Goal: Task Accomplishment & Management: Manage account settings

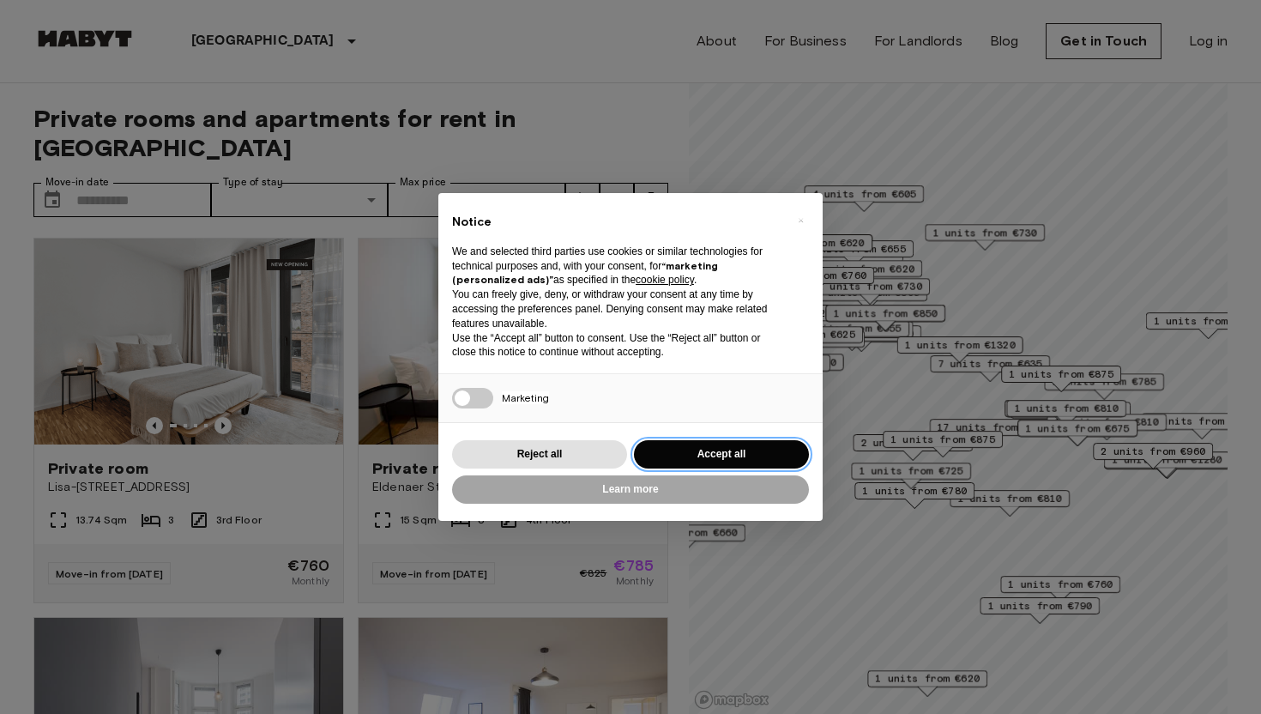
click at [748, 458] on button "Accept all" at bounding box center [721, 454] width 175 height 28
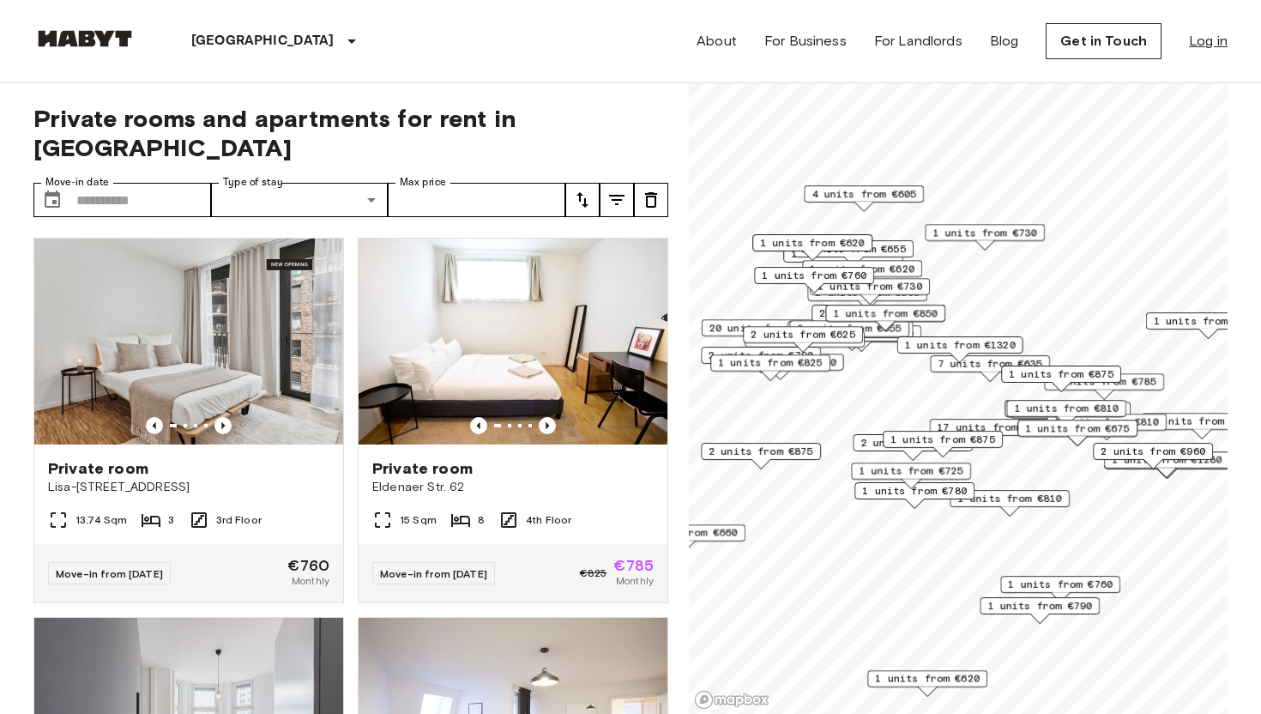
click at [1217, 44] on link "Log in" at bounding box center [1208, 41] width 39 height 21
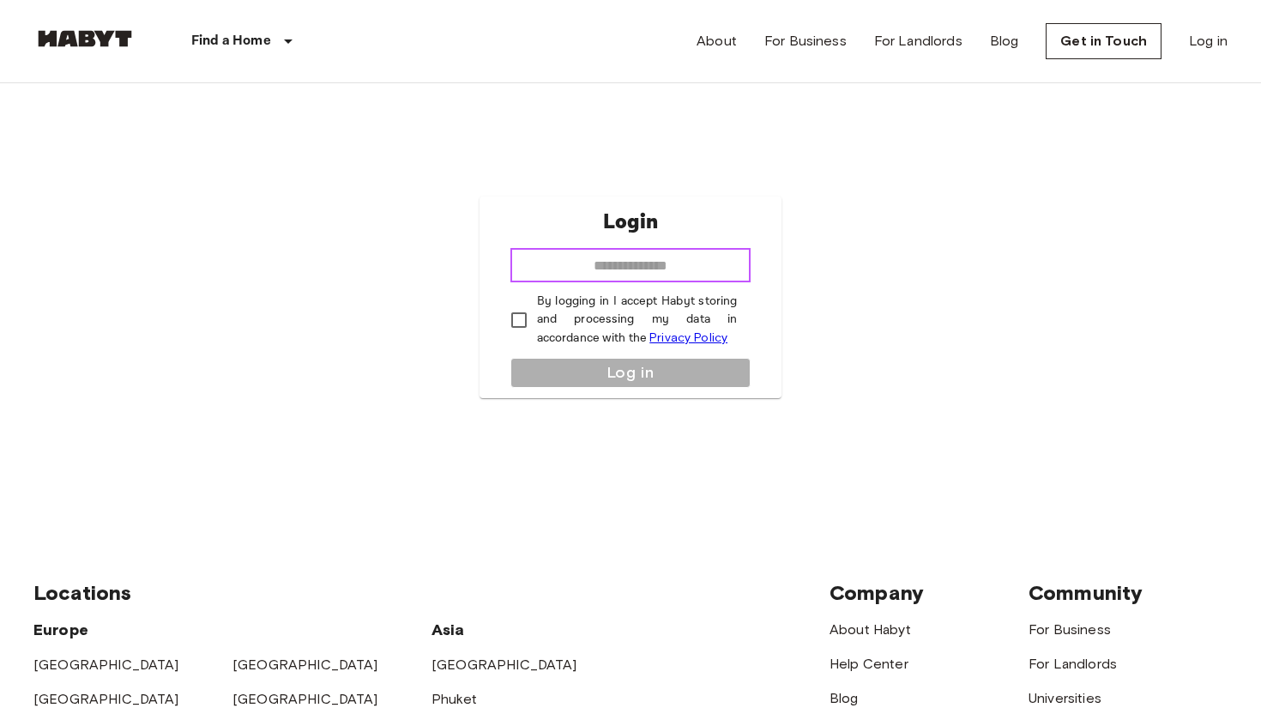
click at [680, 268] on input "email" at bounding box center [630, 265] width 241 height 34
type input "**********"
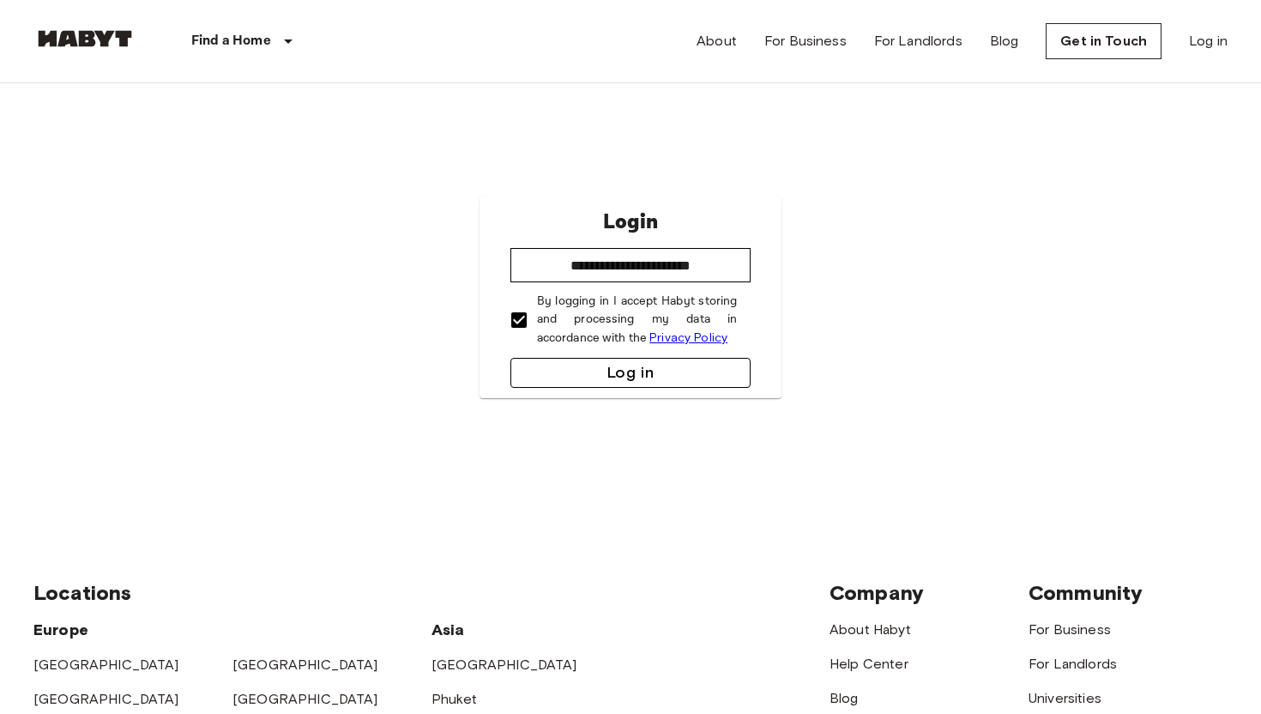
click at [594, 369] on button "Log in" at bounding box center [630, 373] width 241 height 30
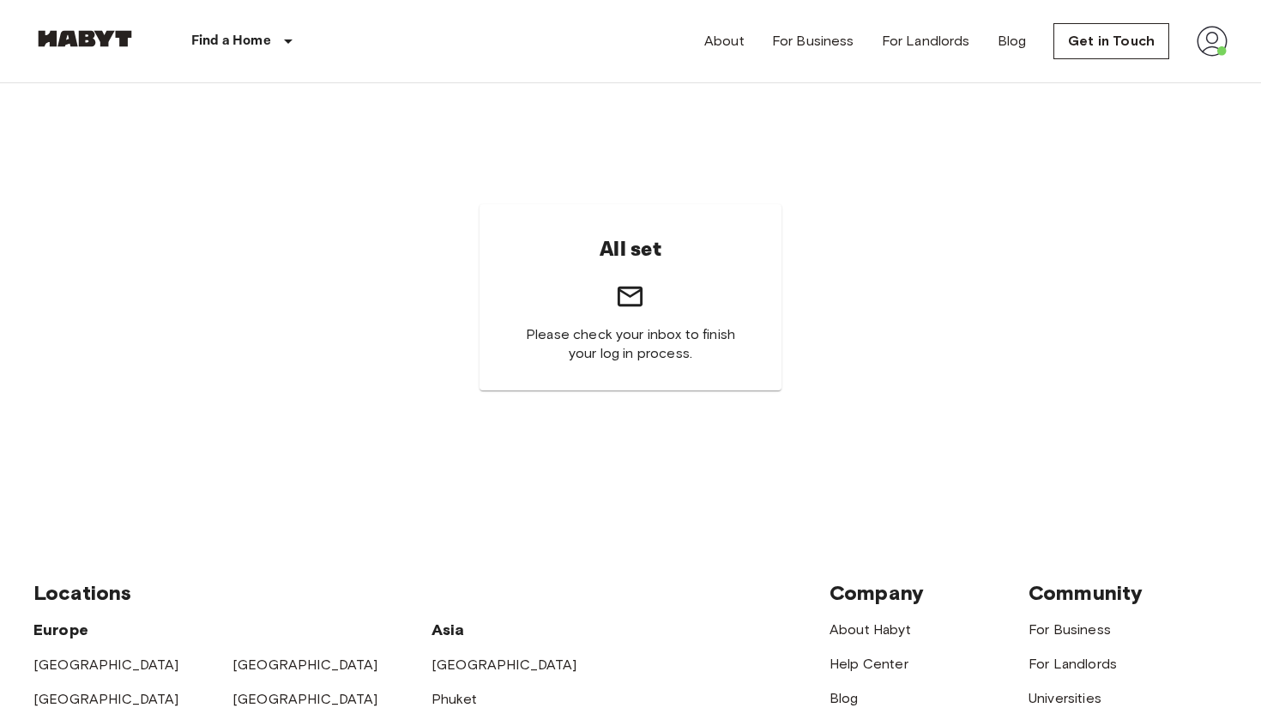
click at [1228, 50] on nav "Find a Home Europe Amsterdam Berlin Brussels Cologne Dusseldorf Frankfurt Graz …" at bounding box center [630, 41] width 1235 height 82
click at [1218, 45] on img at bounding box center [1212, 41] width 31 height 31
click at [1117, 71] on li "Profile" at bounding box center [1162, 72] width 172 height 31
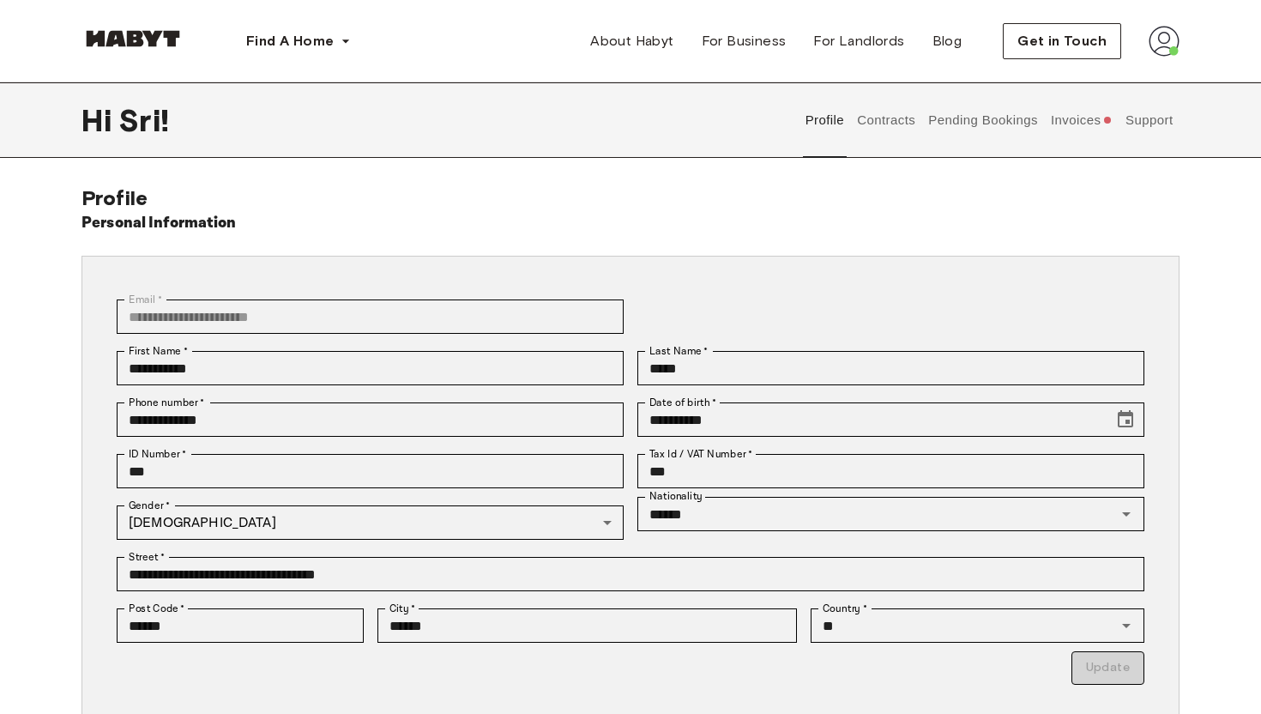
click at [1069, 115] on button "Invoices" at bounding box center [1081, 119] width 66 height 75
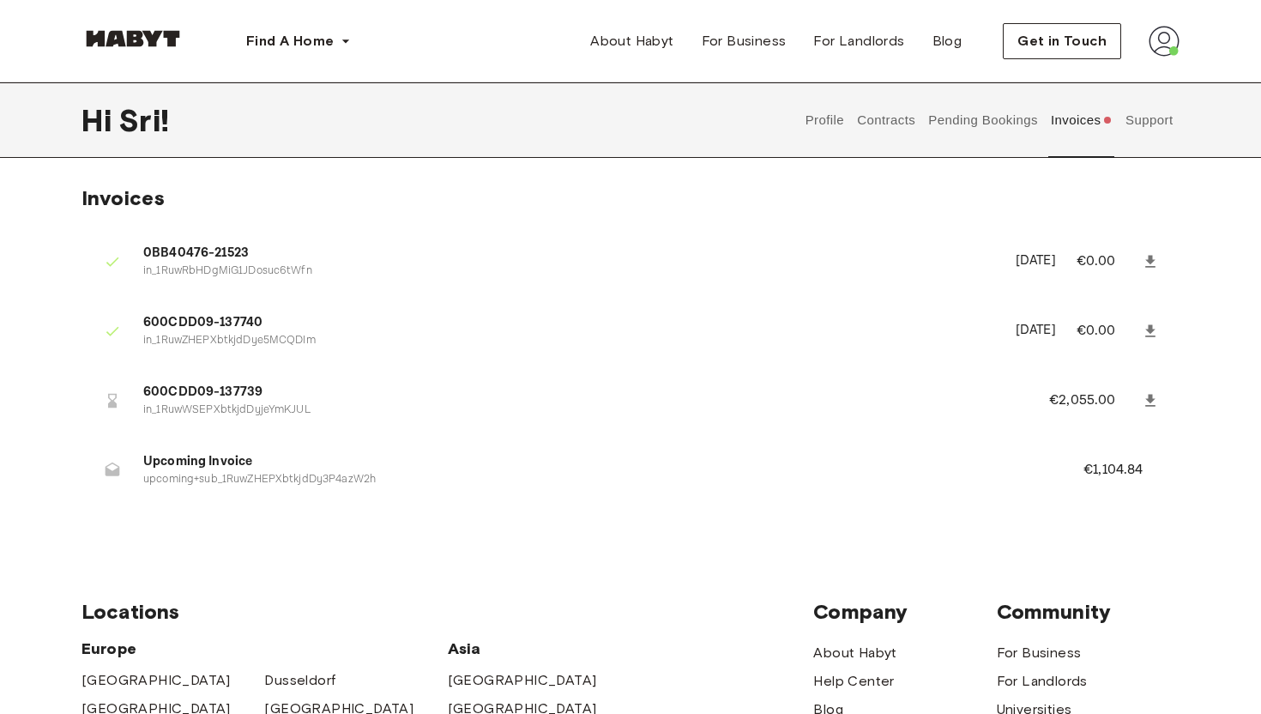
click at [246, 385] on span "600CDD09-137739" at bounding box center [575, 393] width 865 height 20
click at [843, 114] on button "Profile" at bounding box center [825, 119] width 44 height 75
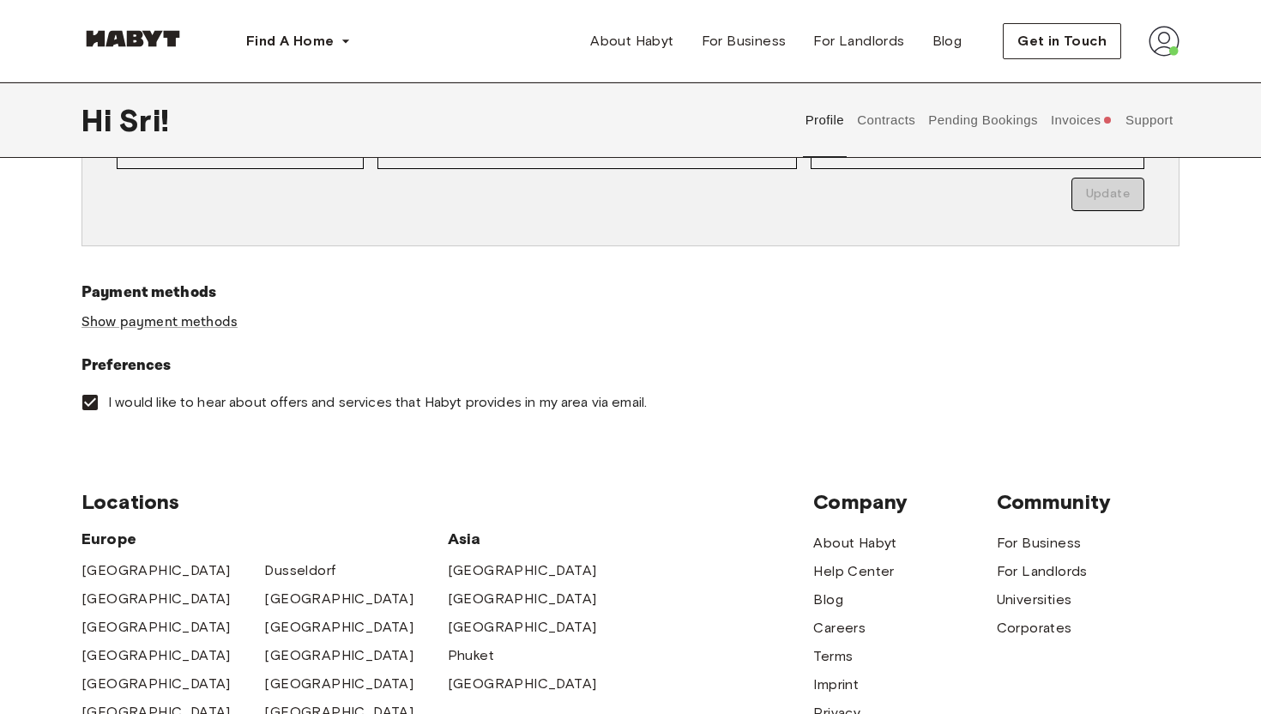
scroll to position [512, 0]
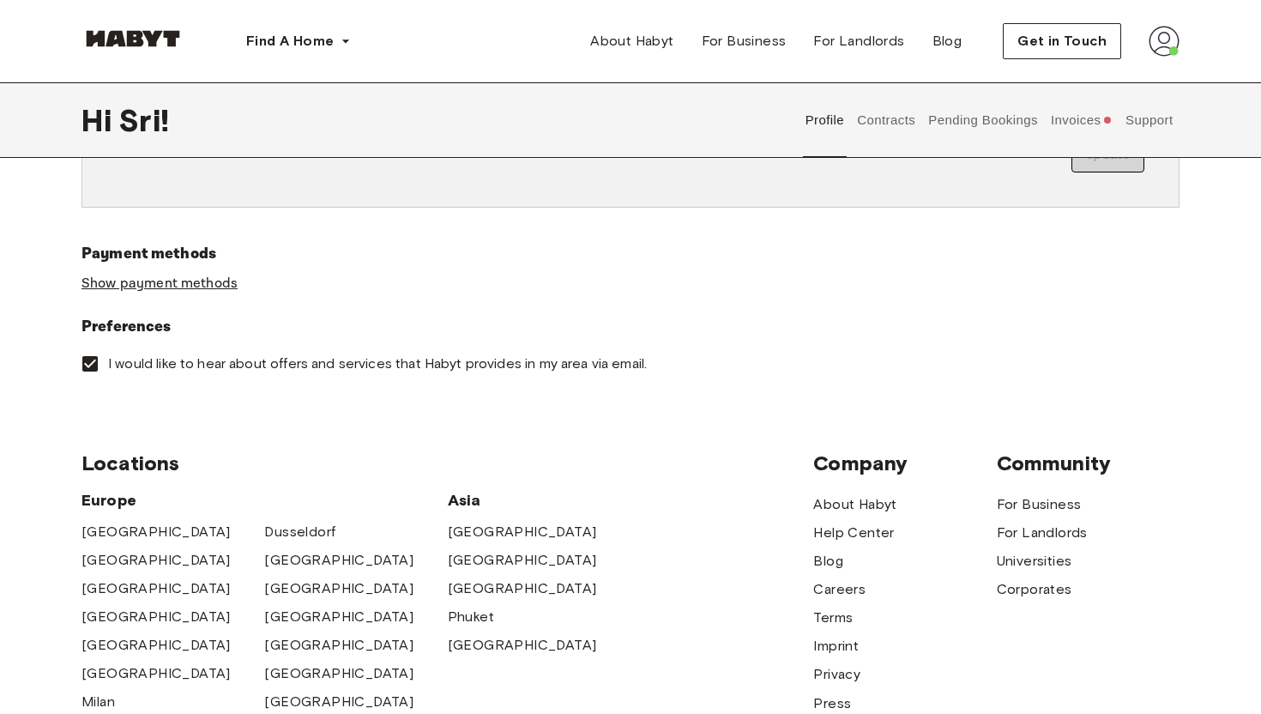
click at [190, 283] on link "Show payment methods" at bounding box center [159, 283] width 156 height 18
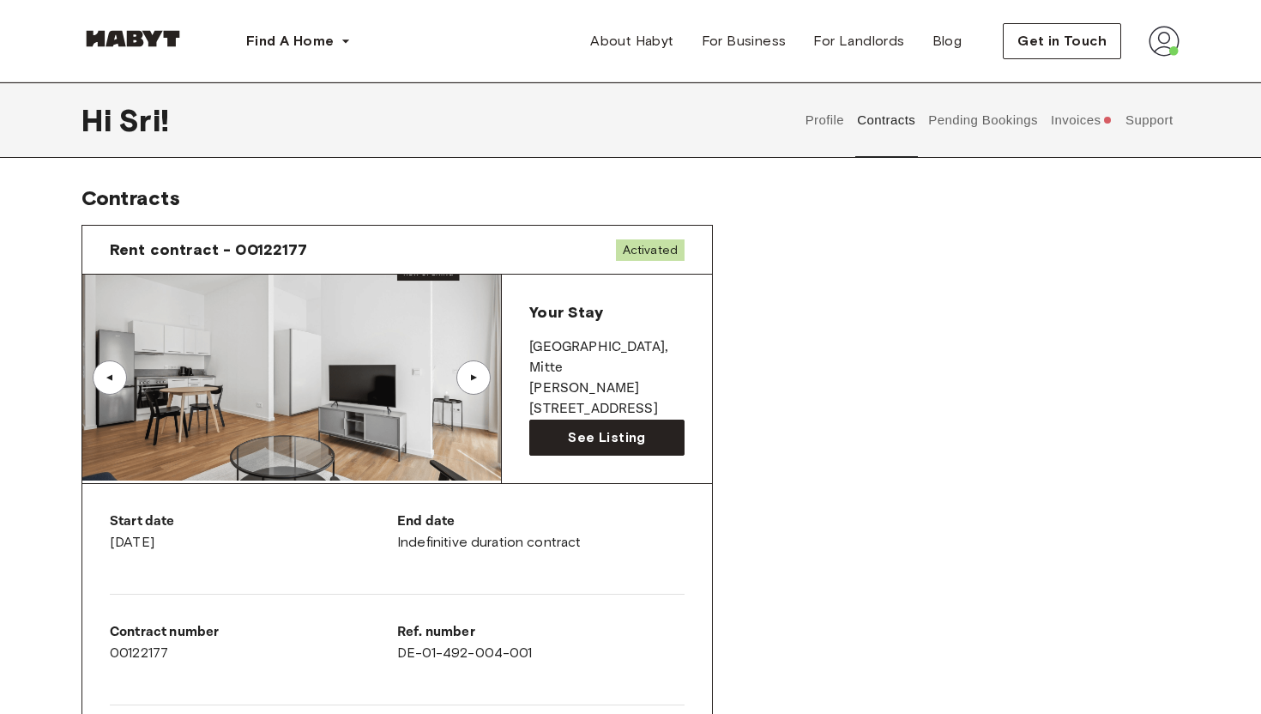
click at [465, 382] on div "▲" at bounding box center [473, 377] width 17 height 10
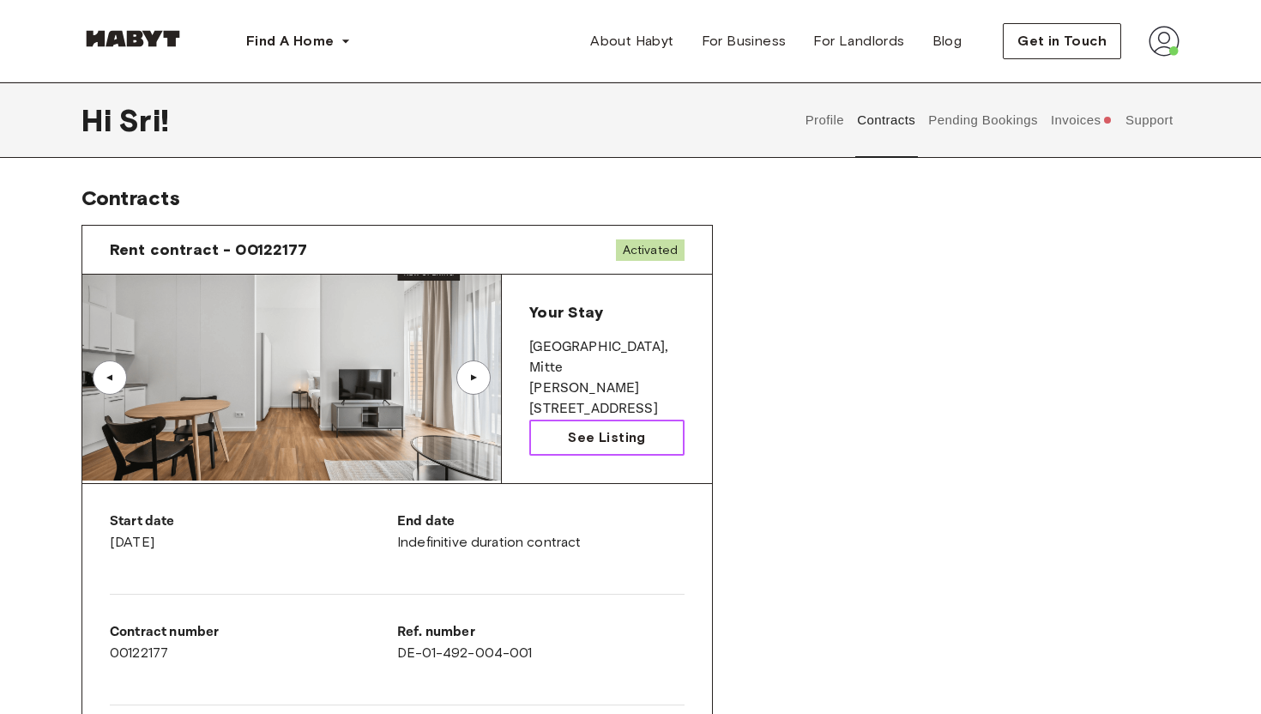
click at [592, 427] on span "See Listing" at bounding box center [606, 437] width 77 height 21
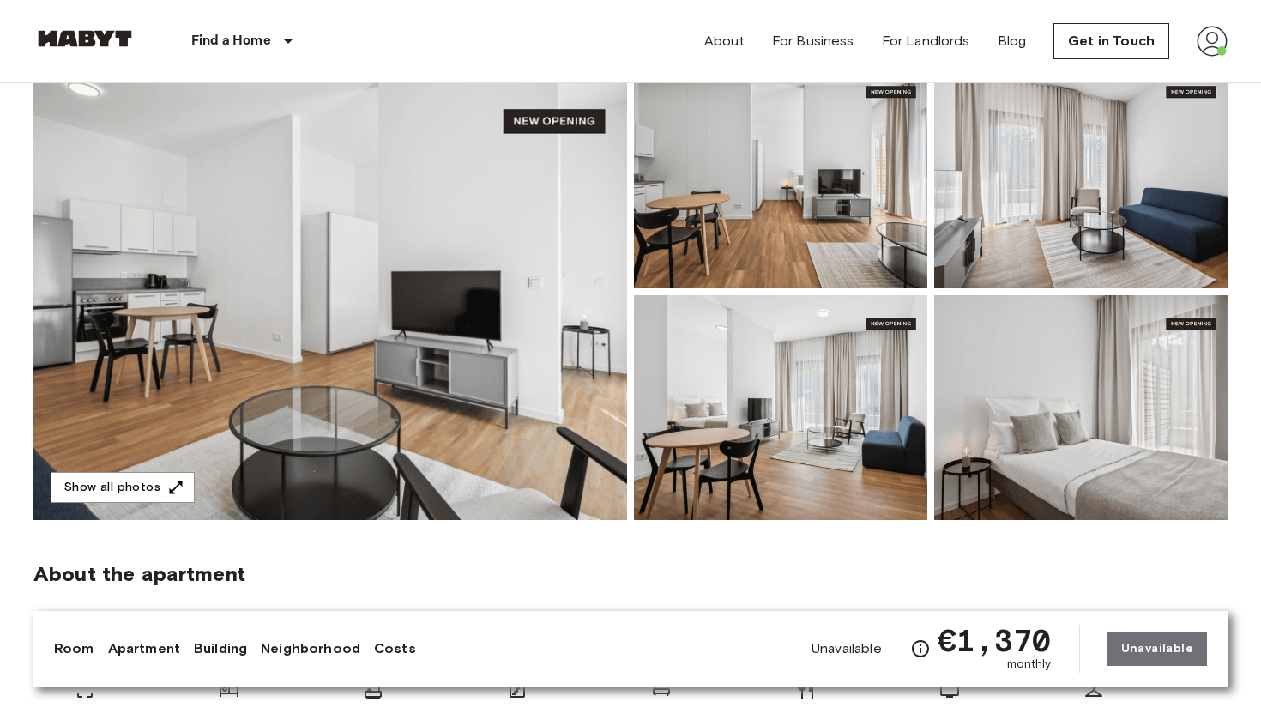
scroll to position [156, 0]
click at [376, 335] on img at bounding box center [330, 292] width 594 height 456
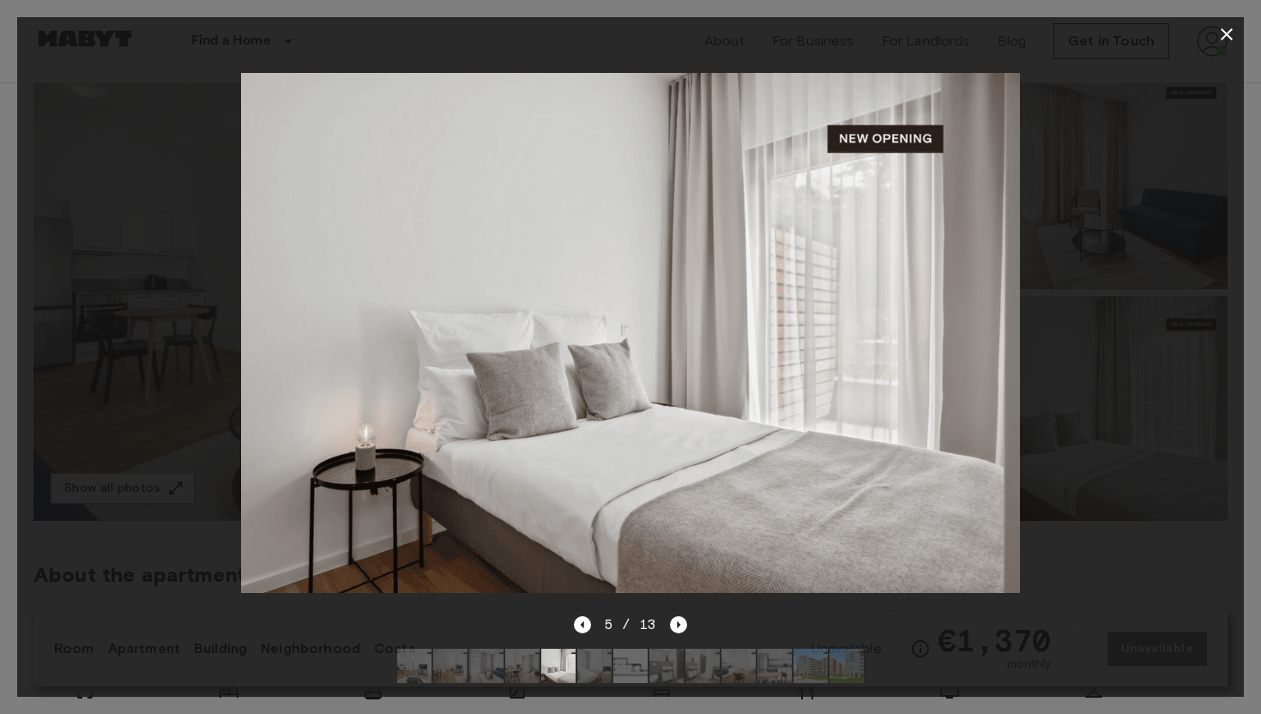
click at [876, 362] on img at bounding box center [631, 333] width 780 height 520
click at [1228, 33] on icon "button" at bounding box center [1227, 34] width 12 height 12
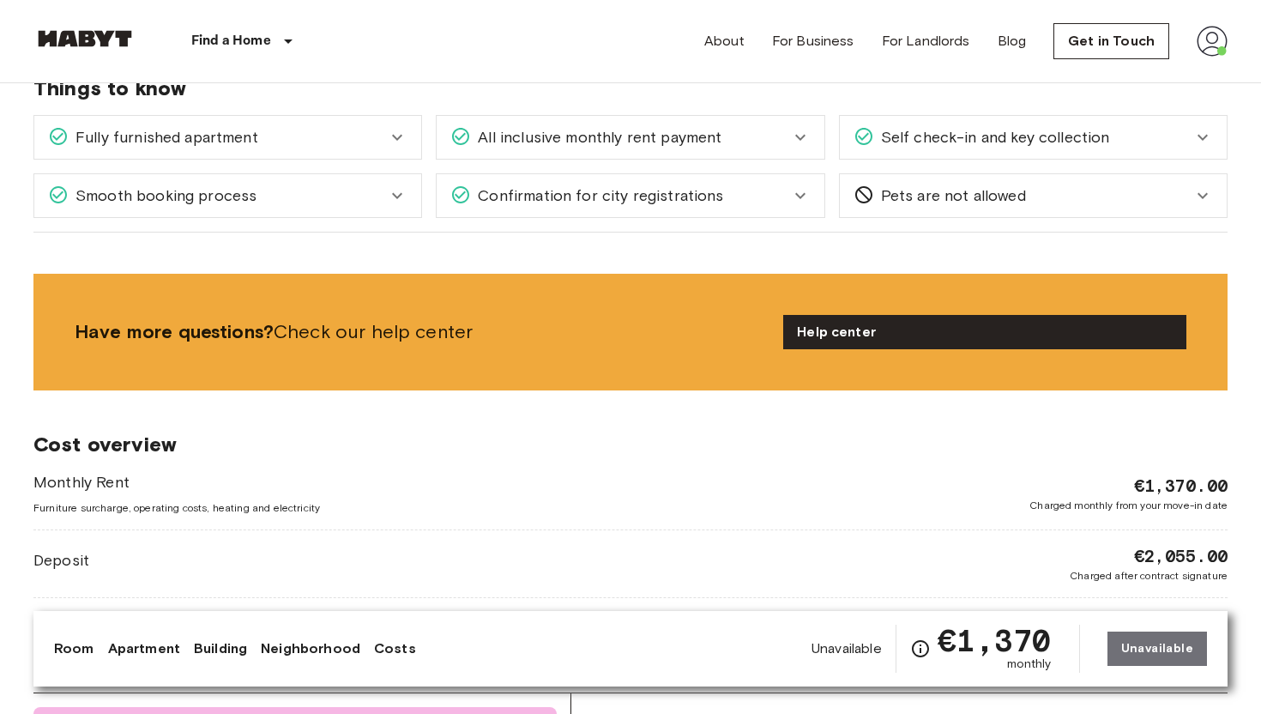
scroll to position [1842, 0]
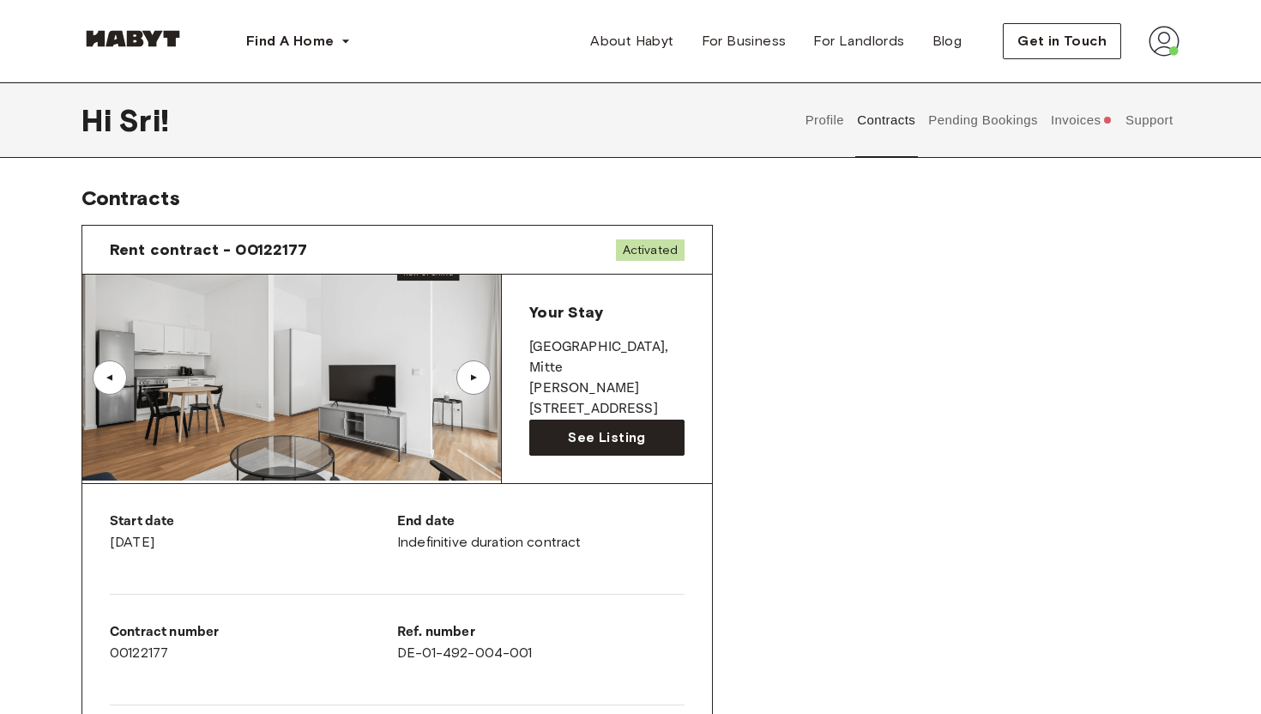
click at [827, 120] on button "Profile" at bounding box center [825, 119] width 44 height 75
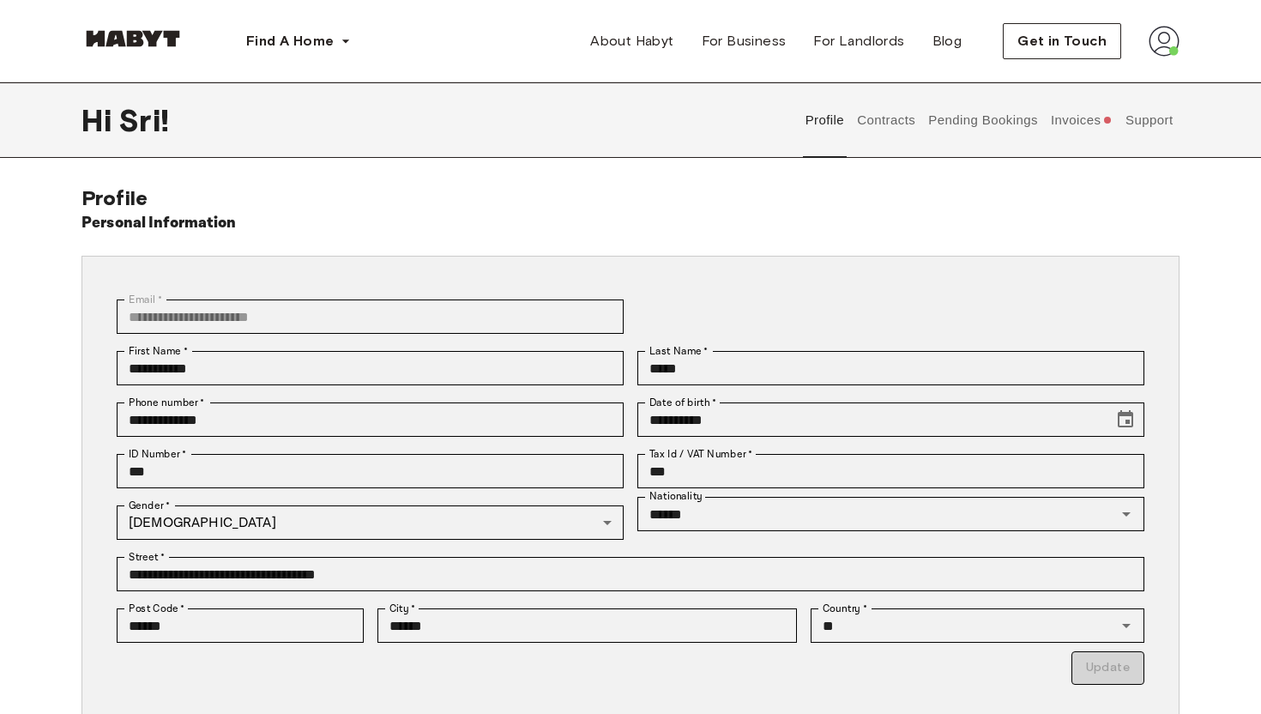
click at [1071, 118] on button "Invoices" at bounding box center [1081, 119] width 66 height 75
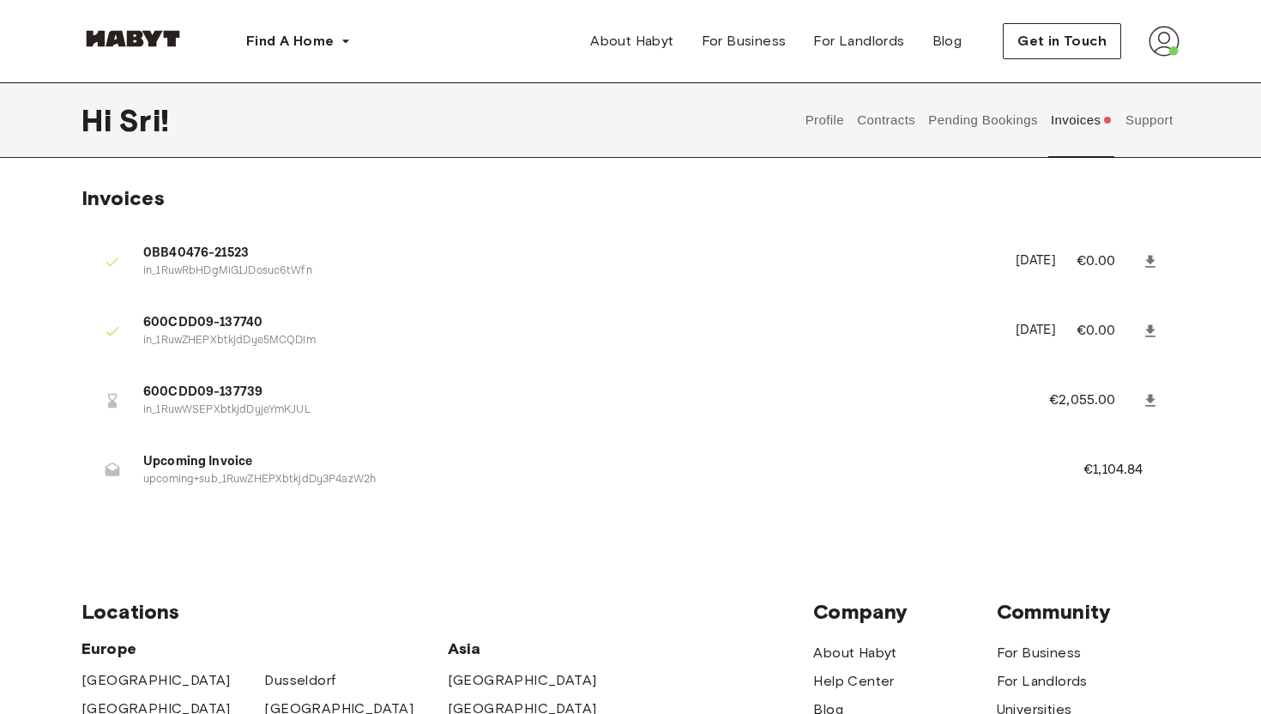
click at [1149, 401] on icon at bounding box center [1150, 400] width 10 height 12
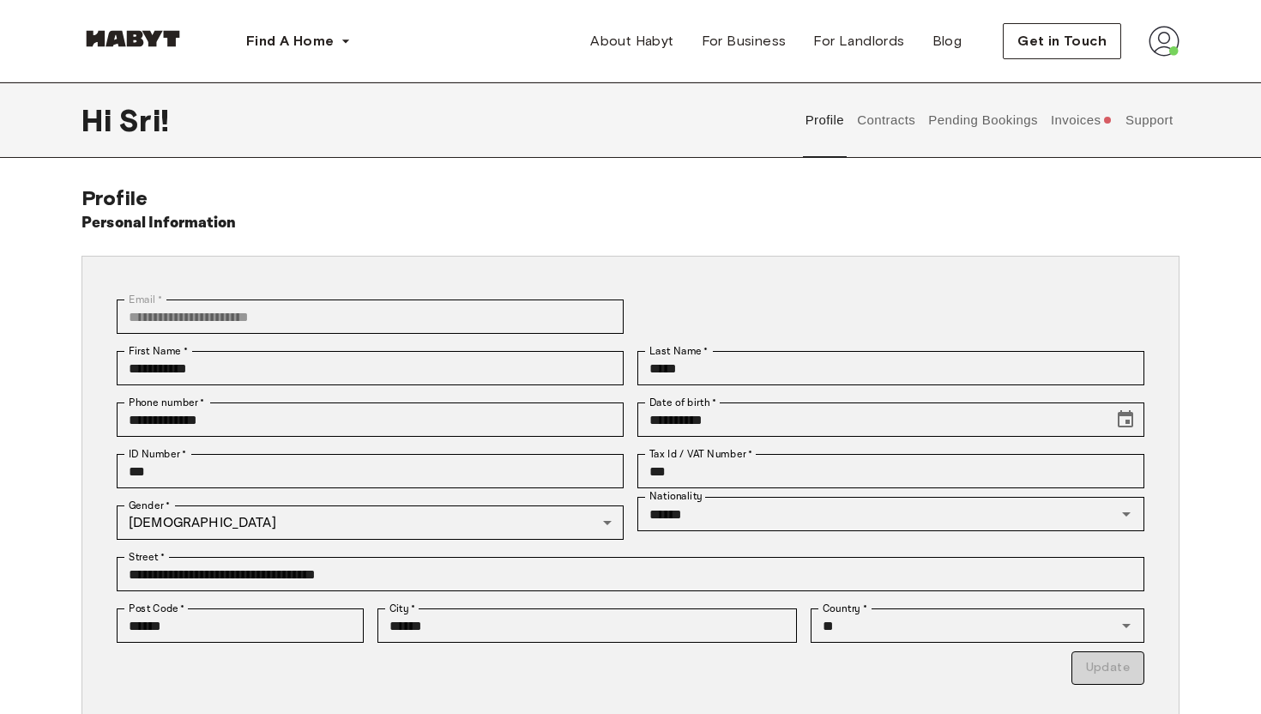
click at [1094, 127] on button "Invoices" at bounding box center [1081, 119] width 66 height 75
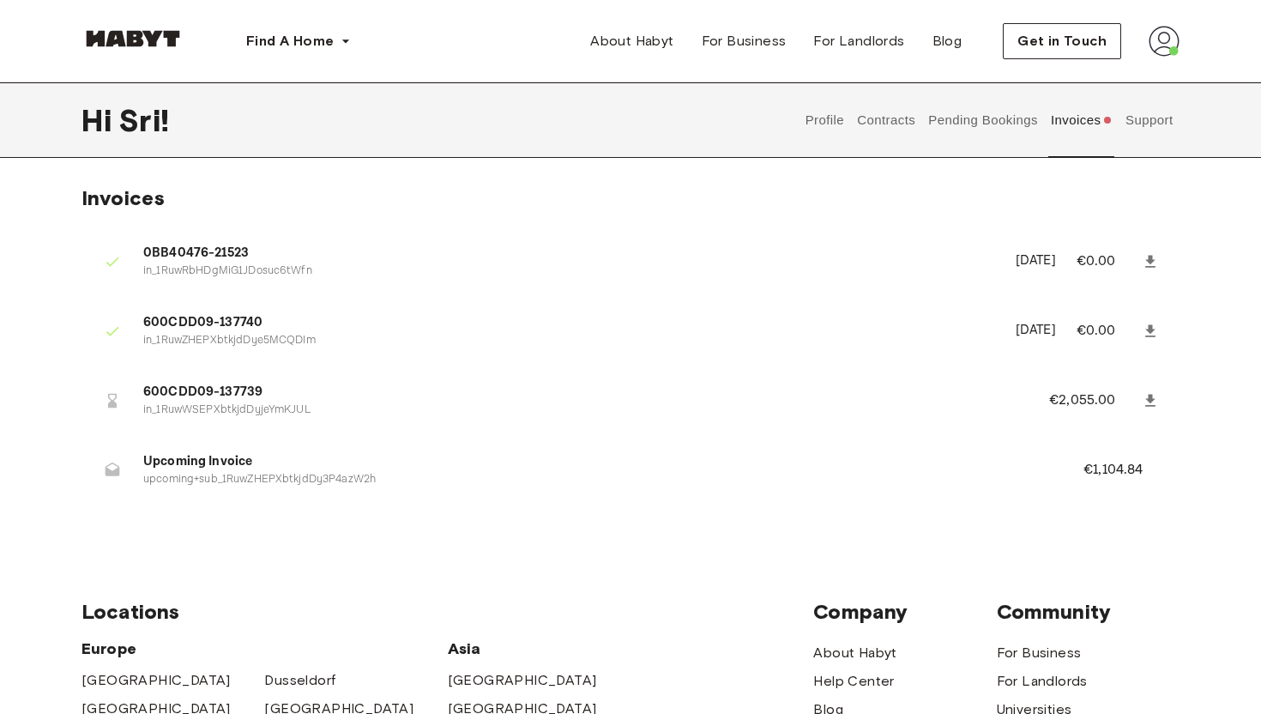
click at [984, 114] on button "Pending Bookings" at bounding box center [983, 119] width 114 height 75
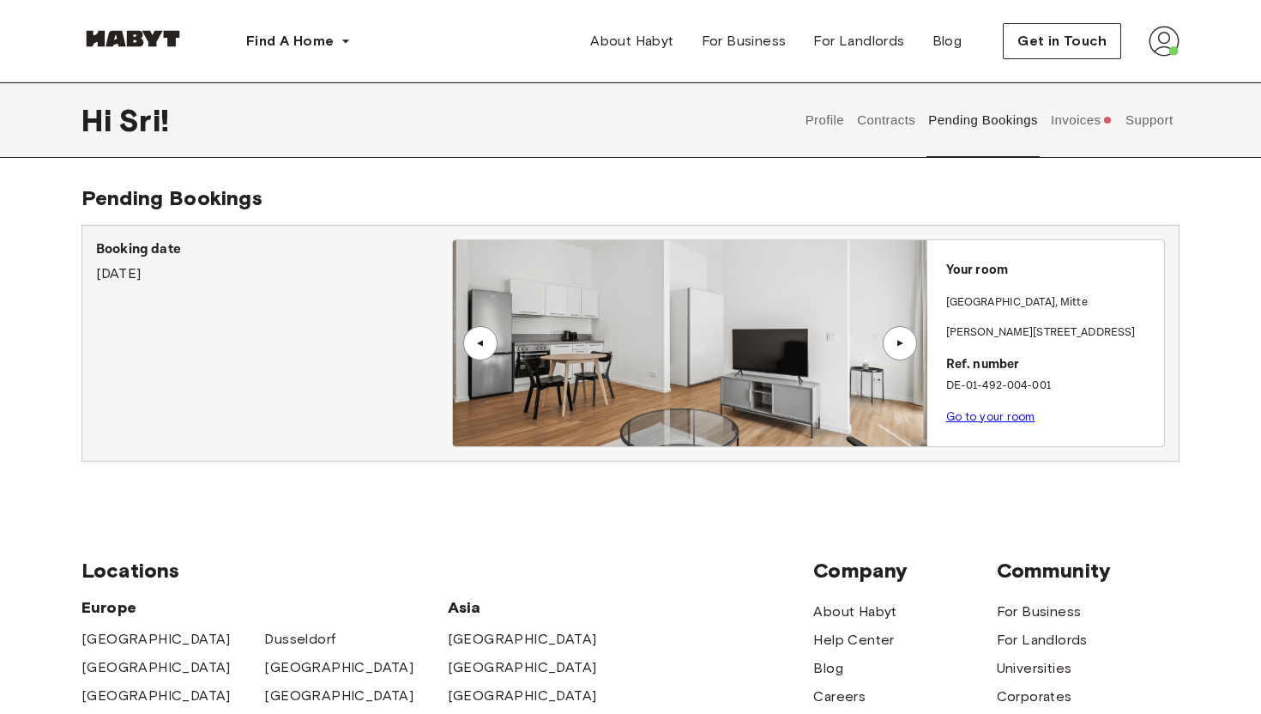
click at [988, 415] on link "Go to your room" at bounding box center [990, 416] width 89 height 13
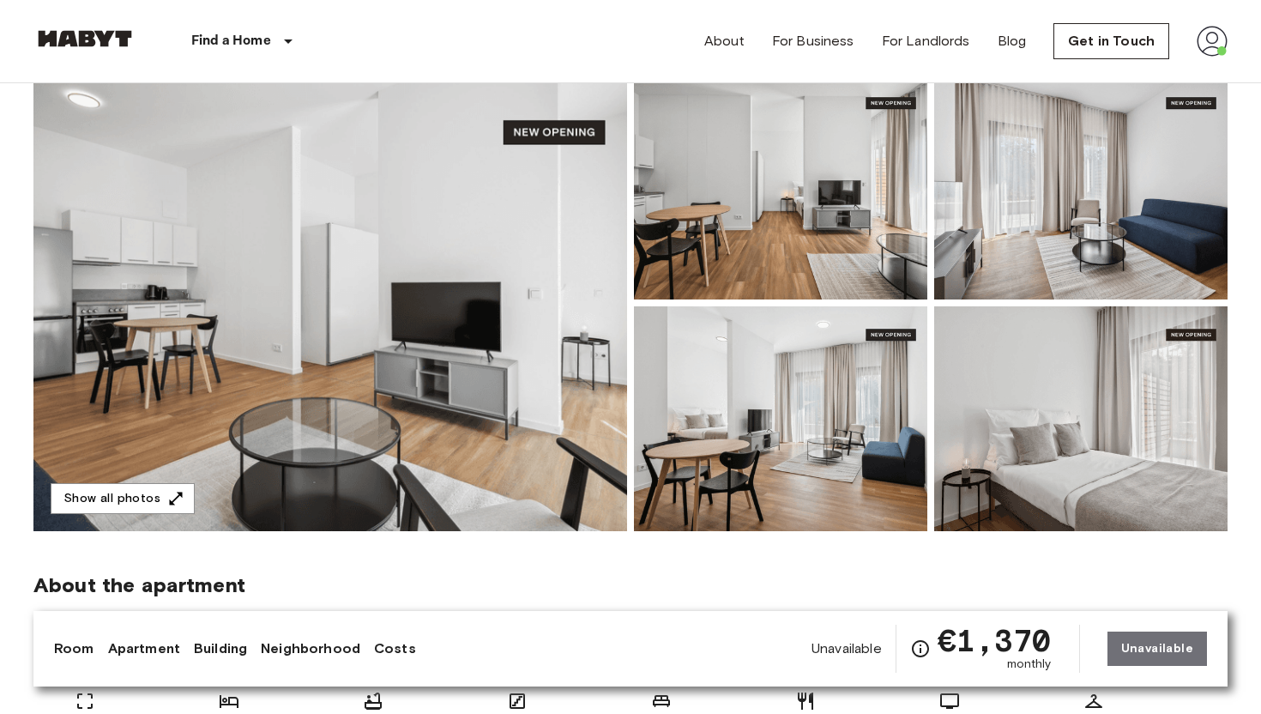
scroll to position [130, 0]
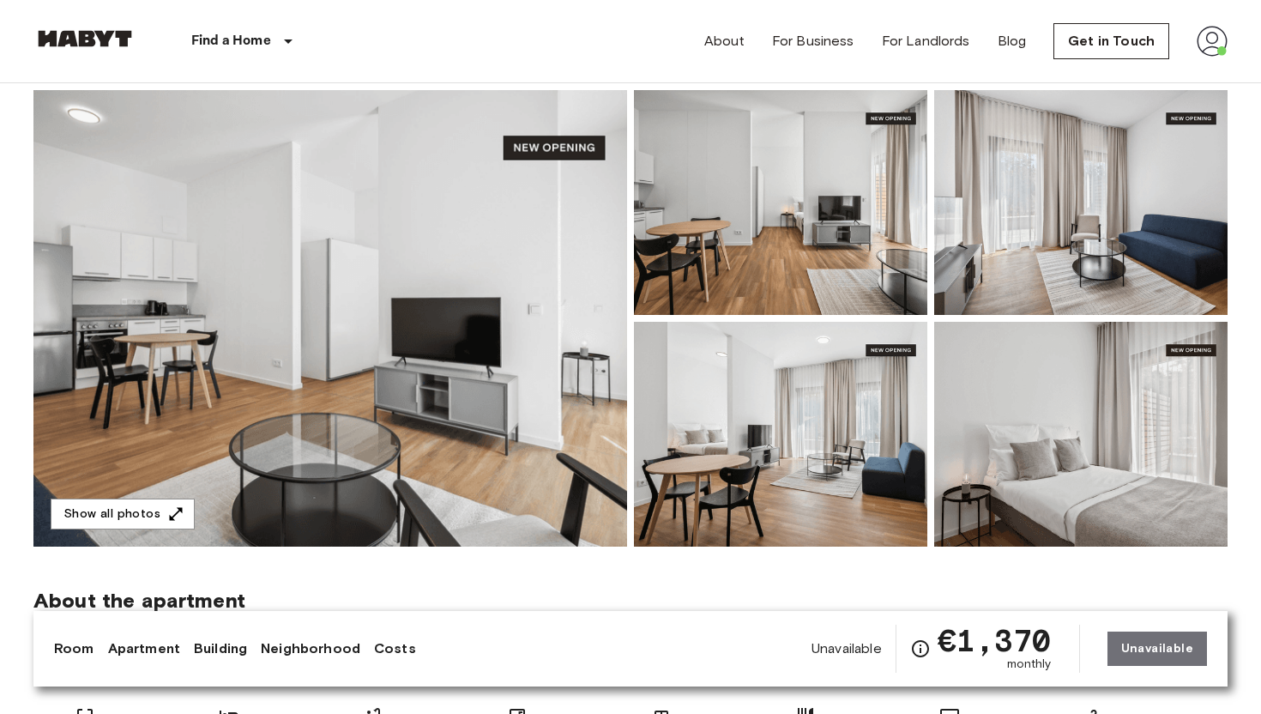
click at [491, 432] on img at bounding box center [330, 318] width 594 height 456
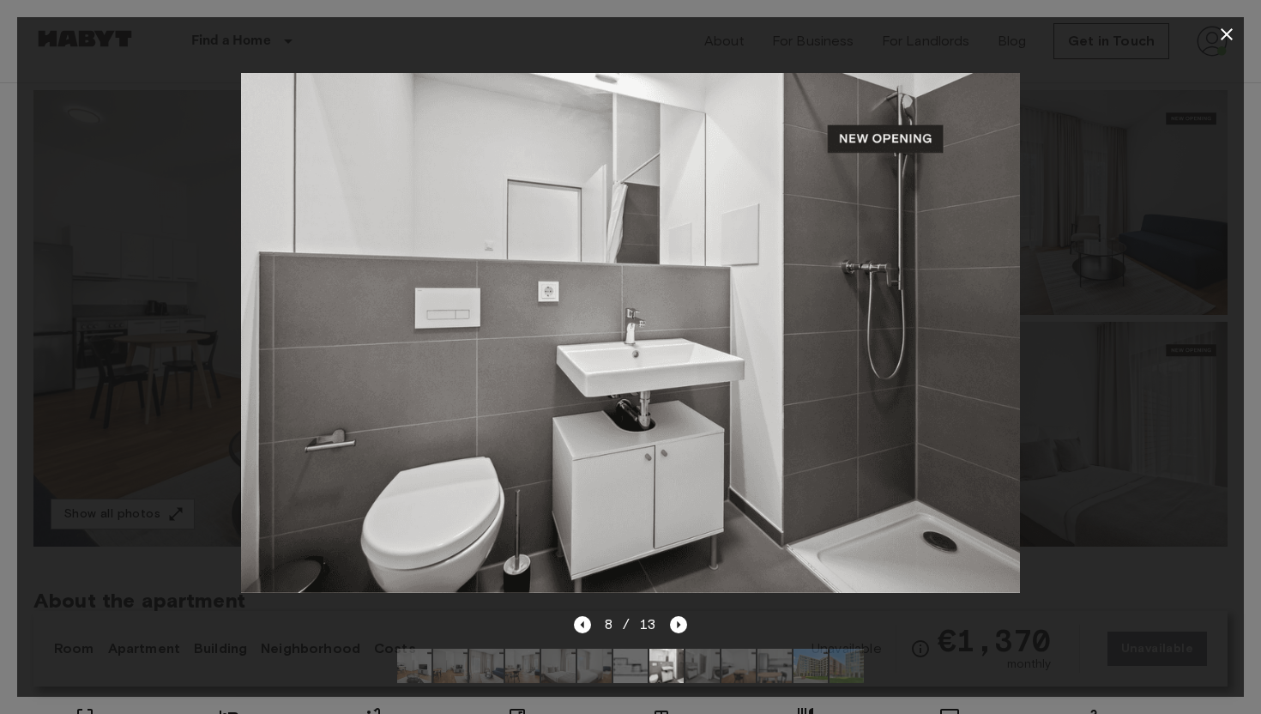
click at [1223, 39] on icon "button" at bounding box center [1227, 34] width 12 height 12
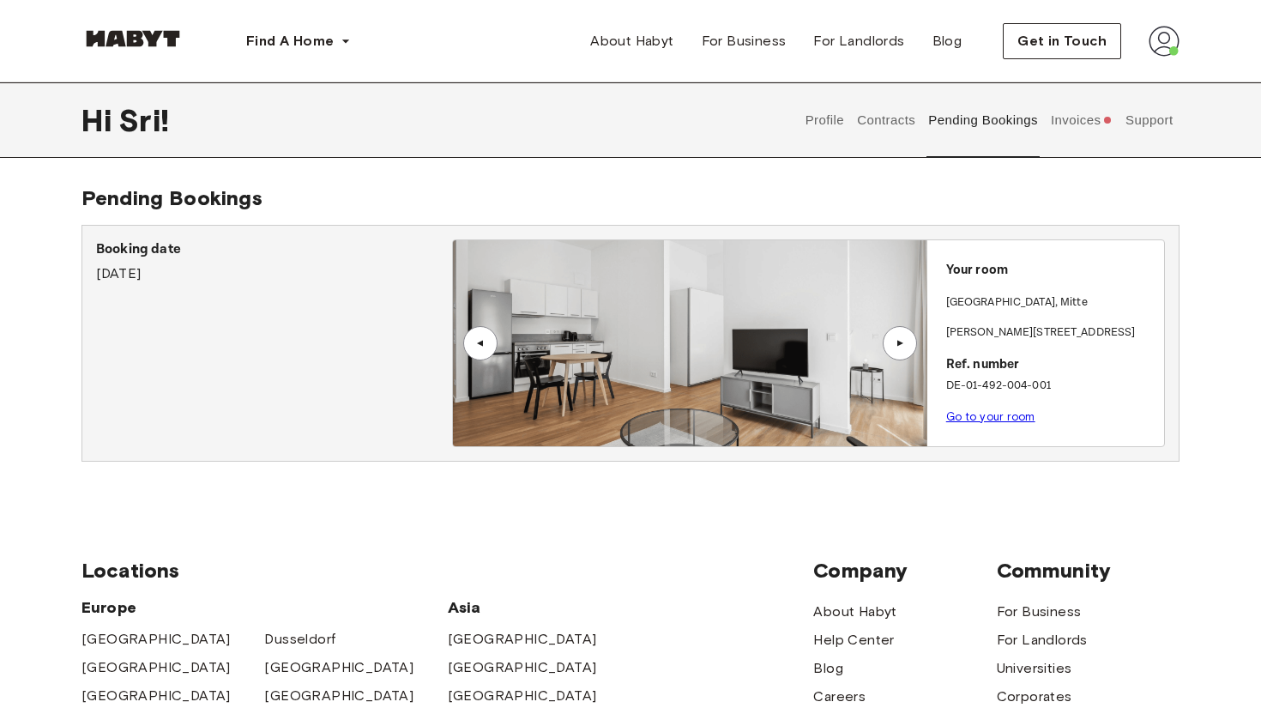
click at [901, 338] on div "▲" at bounding box center [899, 343] width 17 height 10
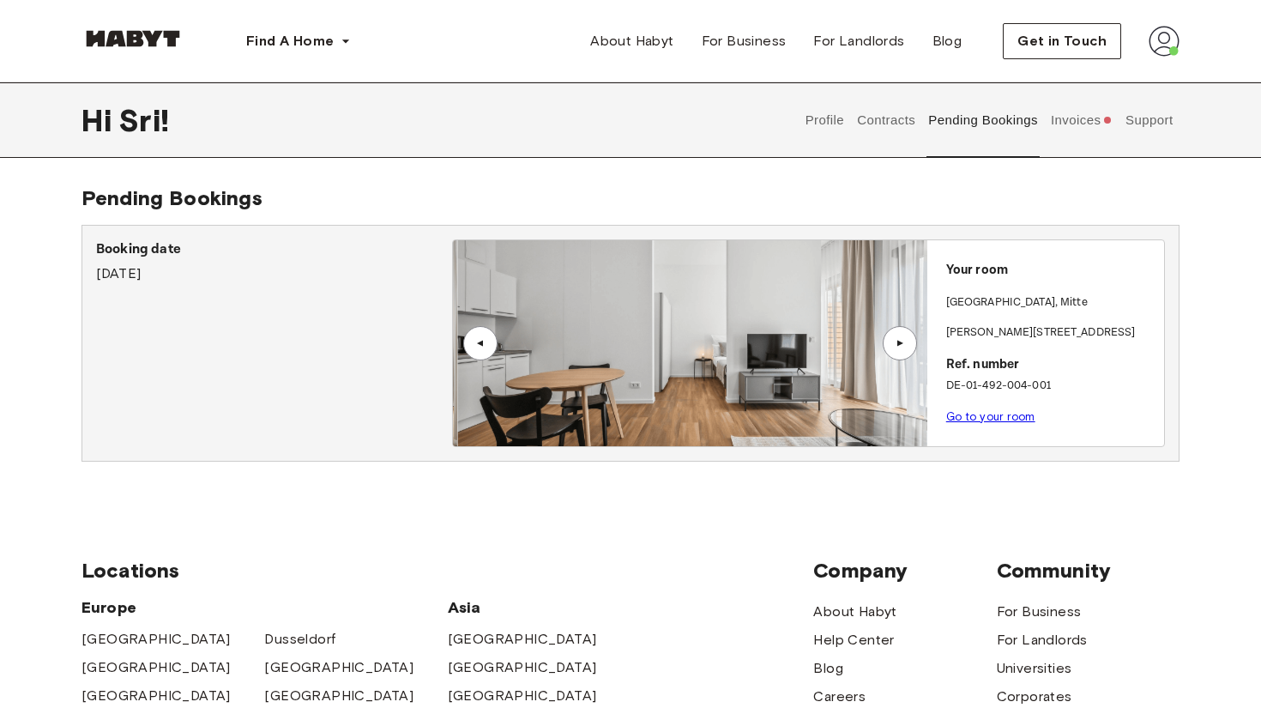
click at [901, 338] on div "▲" at bounding box center [899, 343] width 17 height 10
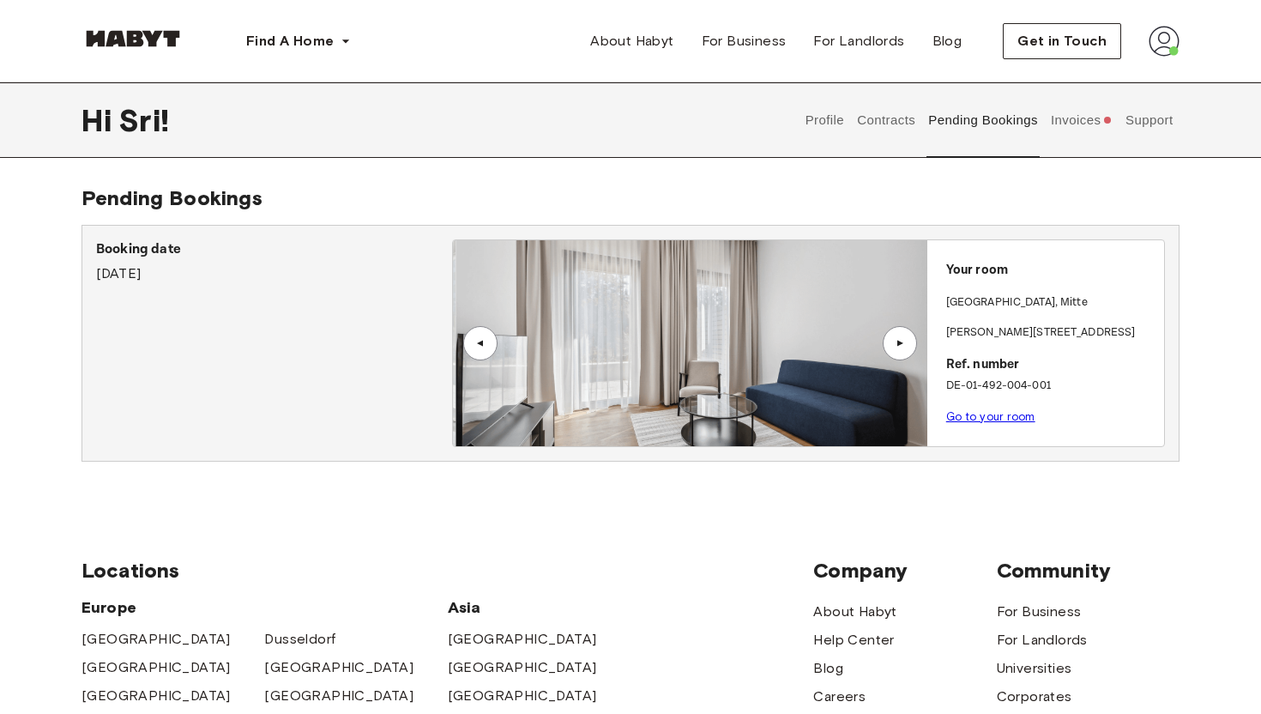
click at [901, 338] on div "▲" at bounding box center [899, 343] width 17 height 10
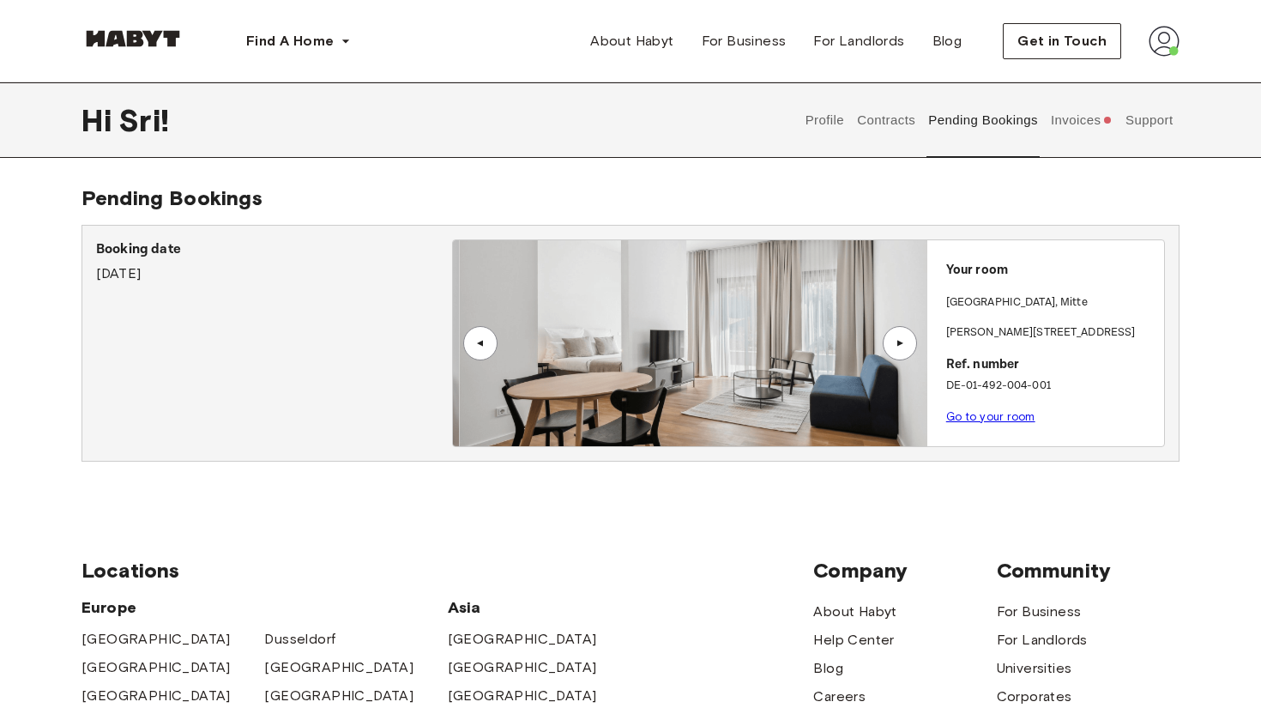
click at [883, 118] on button "Contracts" at bounding box center [886, 119] width 63 height 75
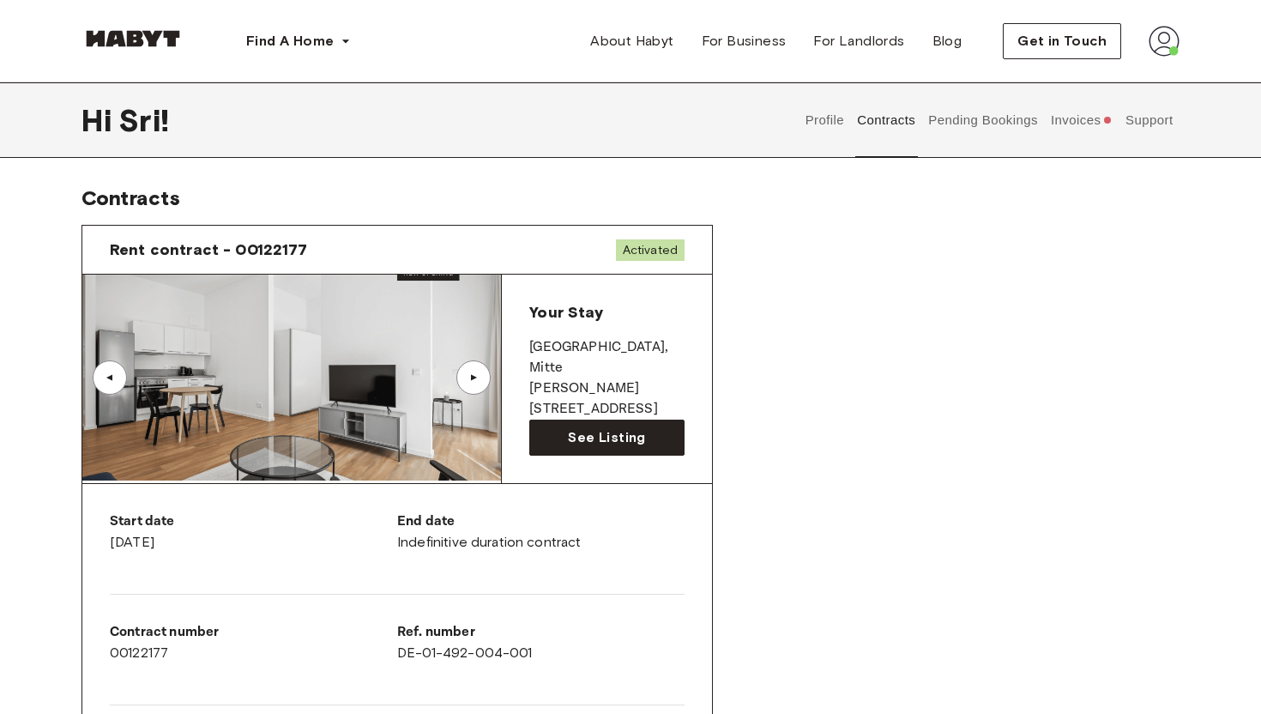
click at [1074, 124] on button "Invoices" at bounding box center [1081, 119] width 66 height 75
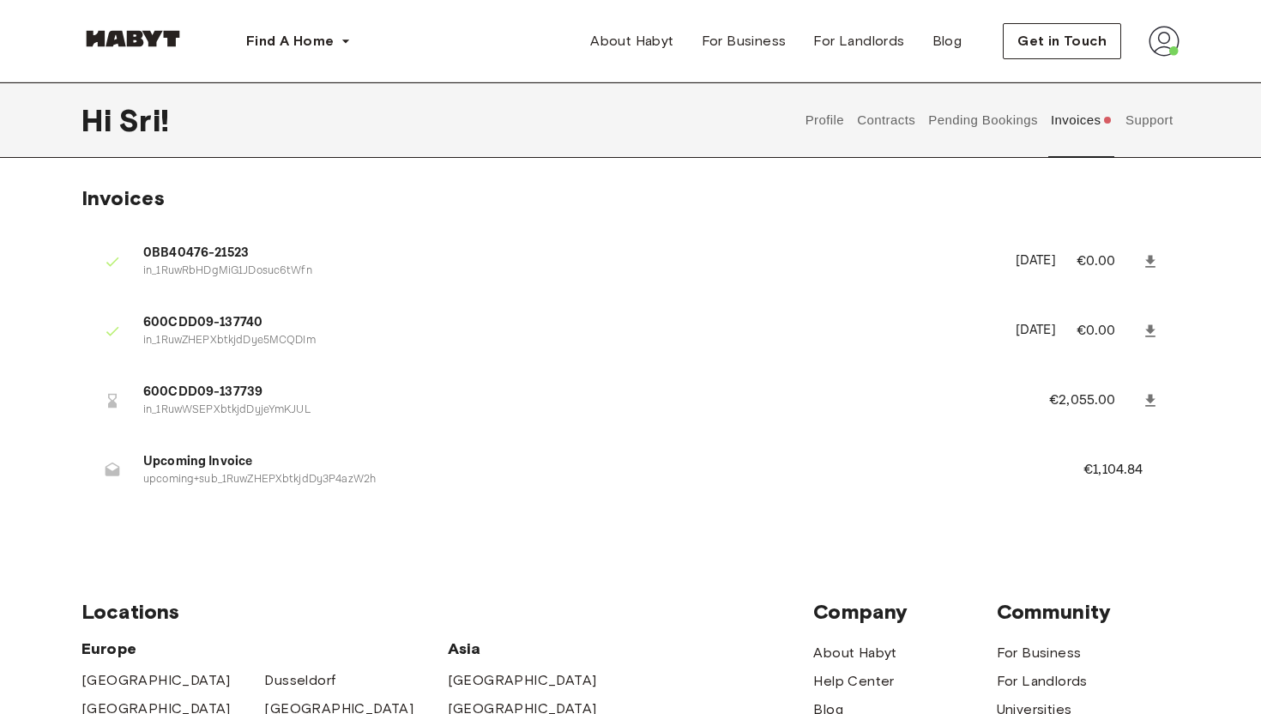
click at [1113, 468] on p "€1,104.84" at bounding box center [1124, 470] width 82 height 21
click at [823, 120] on button "Profile" at bounding box center [825, 119] width 44 height 75
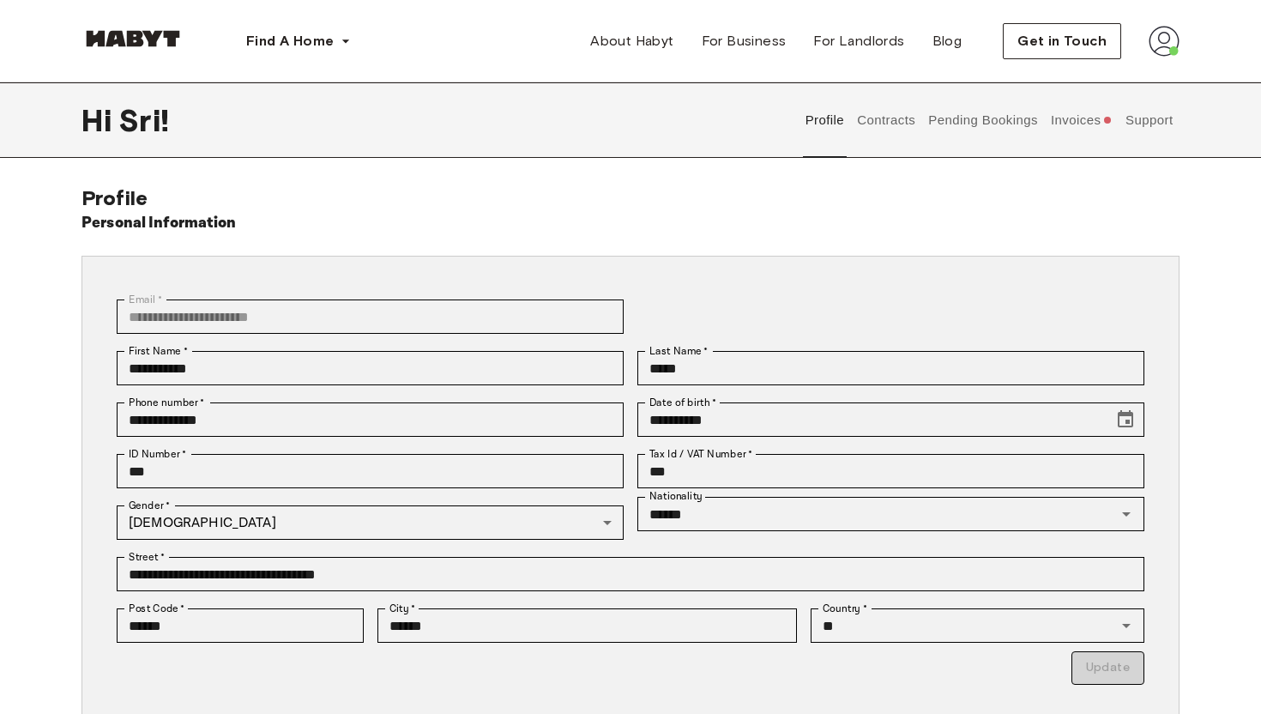
click at [878, 128] on button "Contracts" at bounding box center [886, 119] width 63 height 75
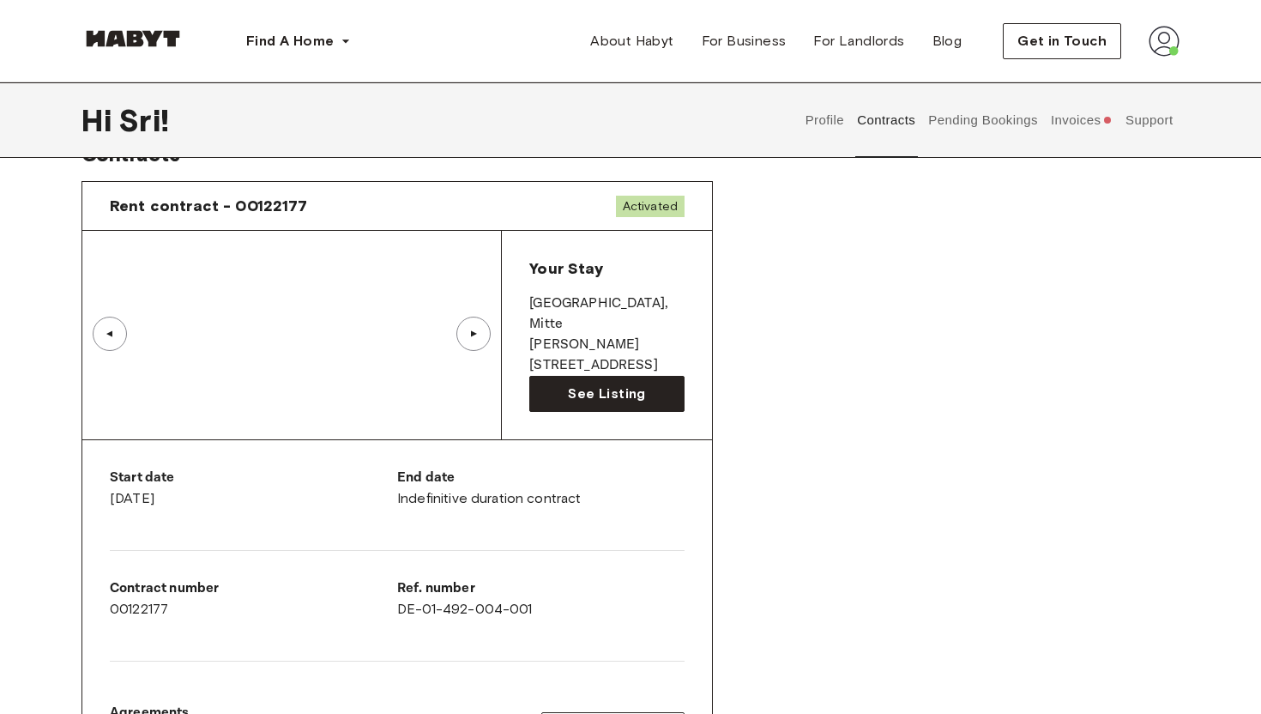
scroll to position [74, 0]
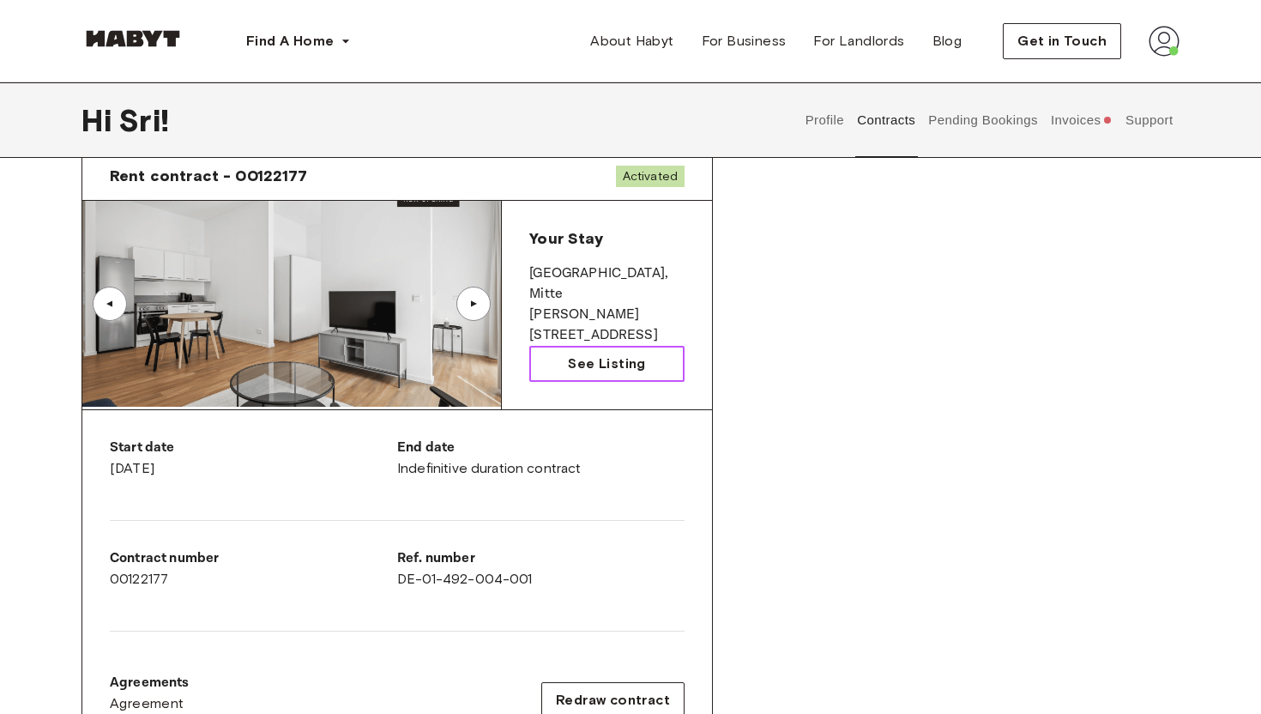
click at [600, 362] on span "See Listing" at bounding box center [606, 363] width 77 height 21
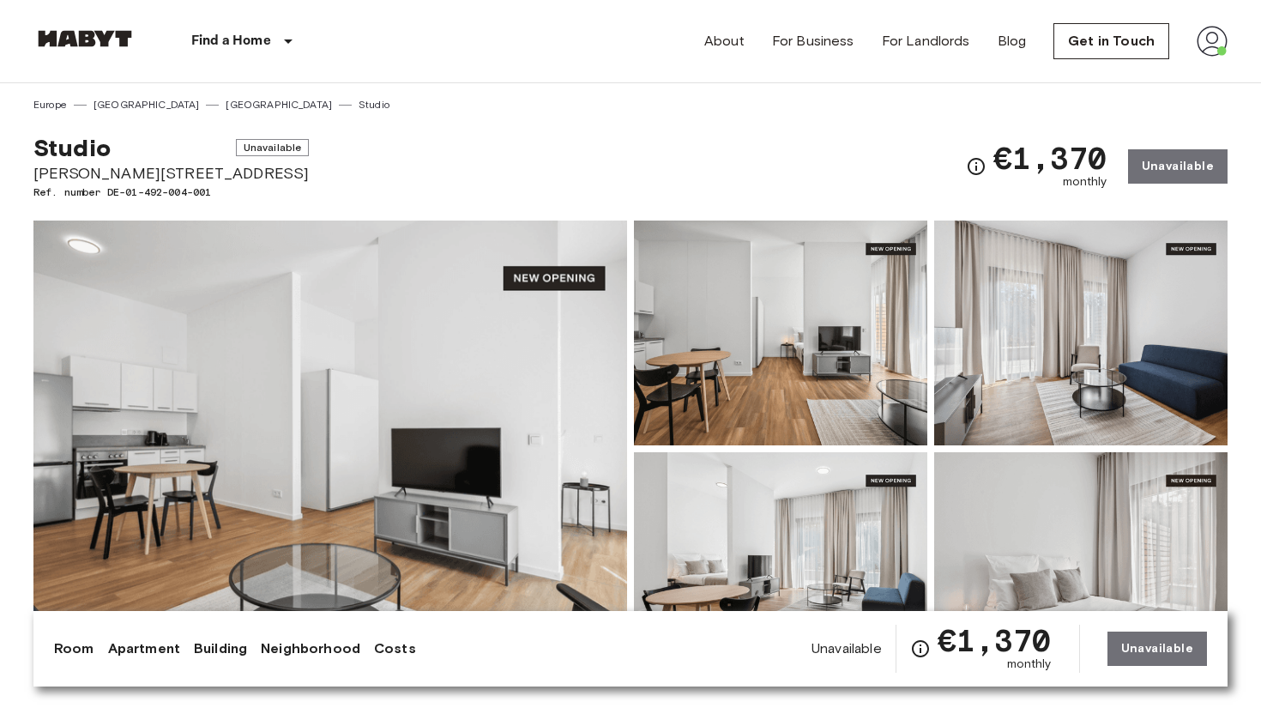
click at [428, 335] on img at bounding box center [330, 448] width 594 height 456
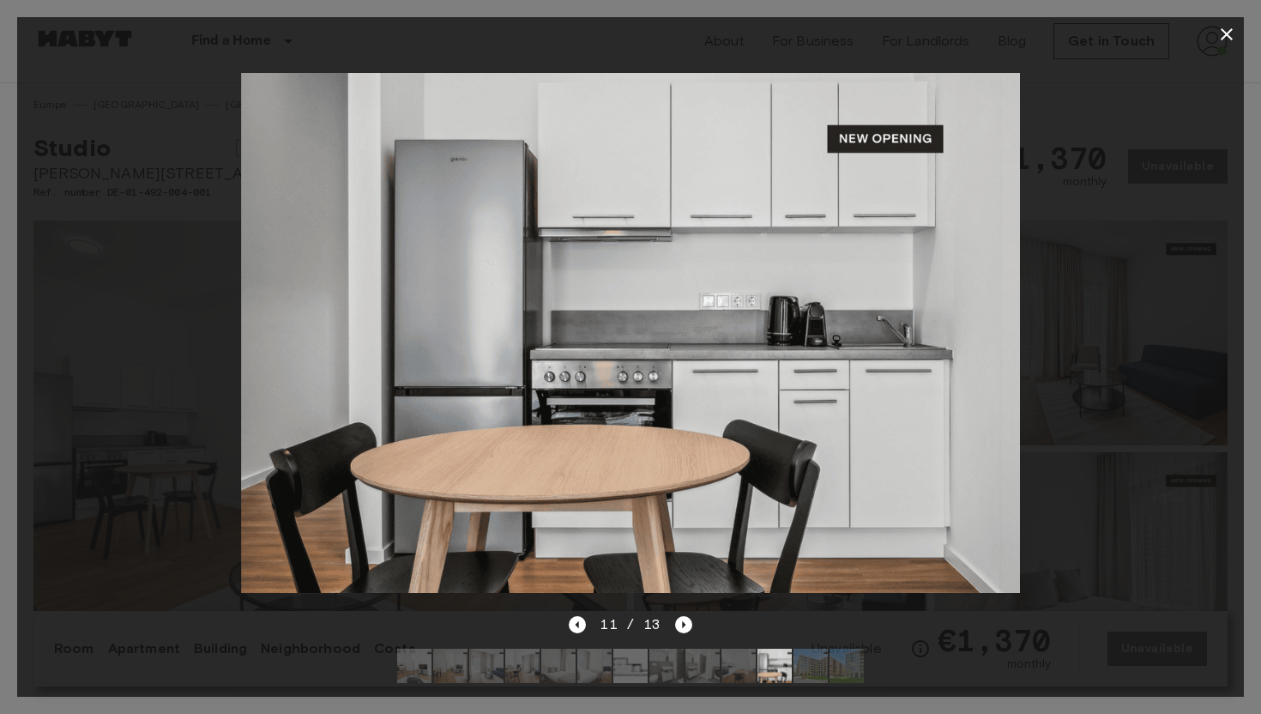
click at [1227, 33] on icon "button" at bounding box center [1227, 34] width 12 height 12
